Goal: Task Accomplishment & Management: Manage account settings

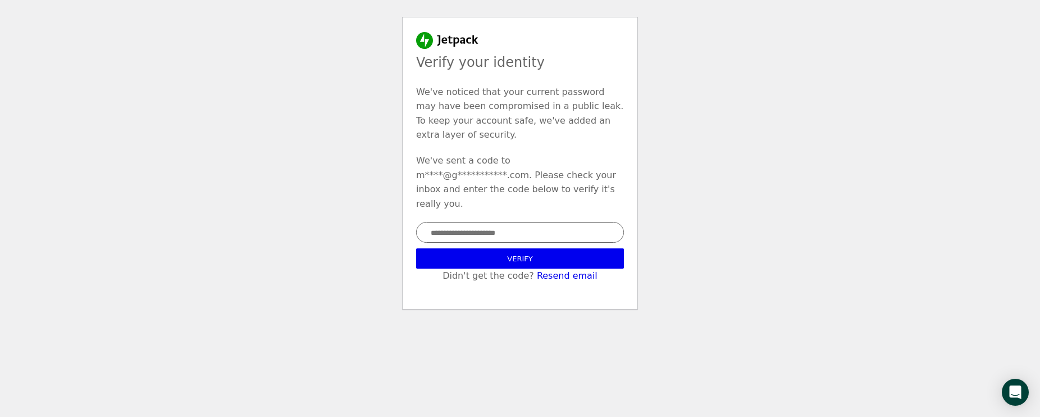
click at [474, 222] on input "text" at bounding box center [520, 232] width 208 height 21
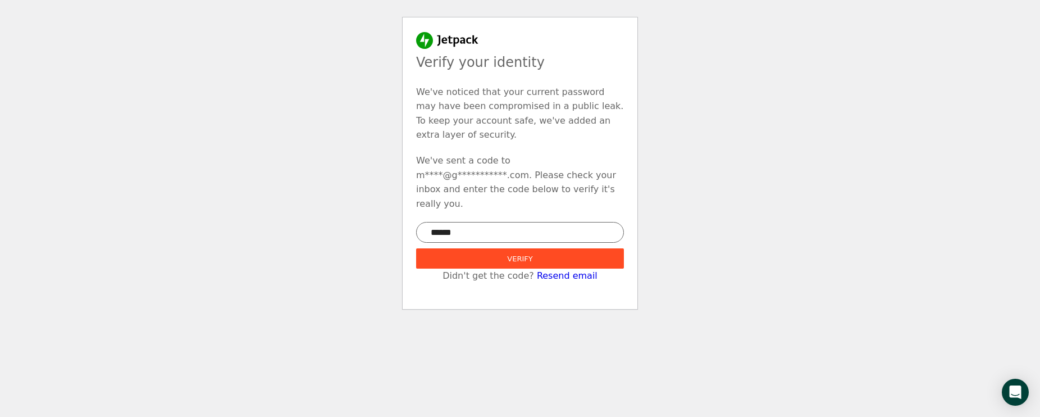
type input "******"
click at [560, 248] on button "Verify" at bounding box center [520, 258] width 208 height 20
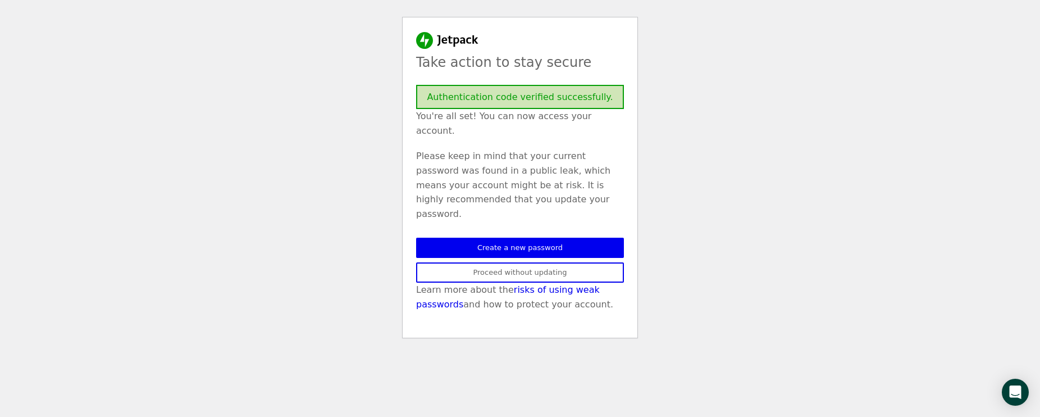
click at [529, 262] on link "Proceed without updating" at bounding box center [520, 272] width 208 height 20
